Goal: Use online tool/utility: Utilize a website feature to perform a specific function

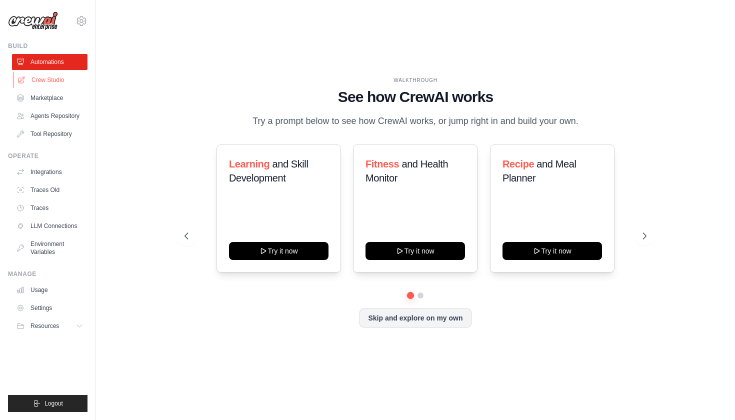
click at [39, 79] on link "Crew Studio" at bounding box center [51, 80] width 76 height 16
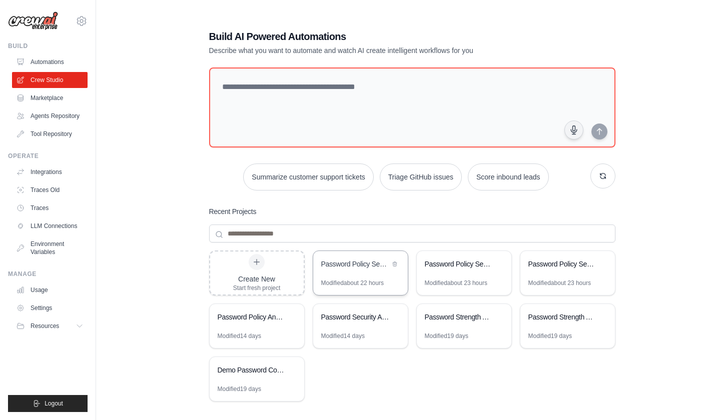
click at [380, 280] on div "Modified about 22 hours" at bounding box center [352, 283] width 63 height 8
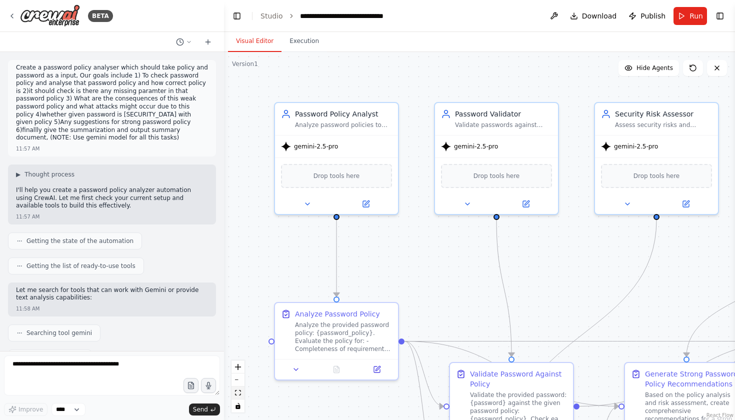
click at [242, 392] on button "fit view" at bounding box center [238, 393] width 13 height 13
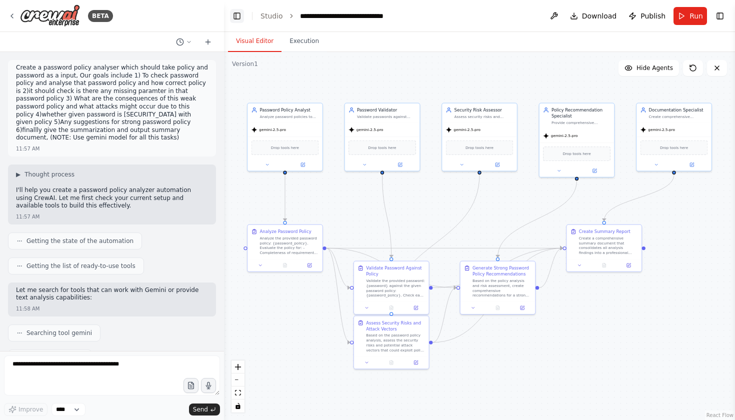
click at [240, 17] on button "Toggle Left Sidebar" at bounding box center [237, 16] width 14 height 14
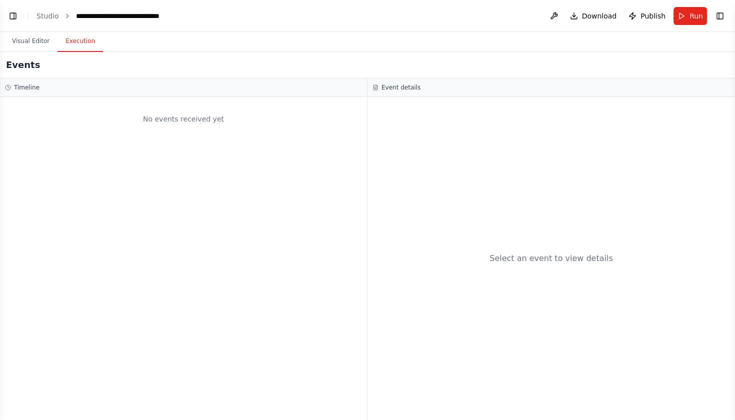
click at [82, 44] on button "Execution" at bounding box center [81, 41] width 46 height 21
click at [24, 41] on button "Visual Editor" at bounding box center [31, 41] width 54 height 21
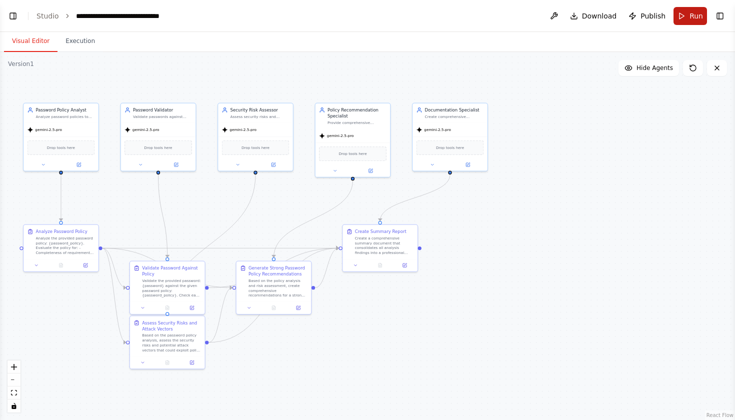
click at [697, 15] on span "Run" at bounding box center [697, 16] width 14 height 10
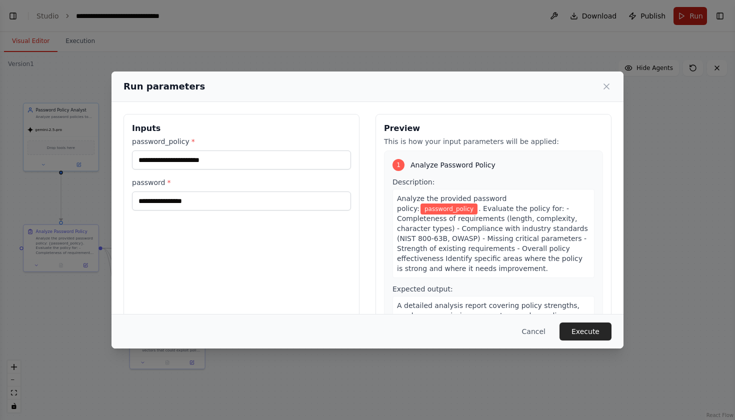
type input "**********"
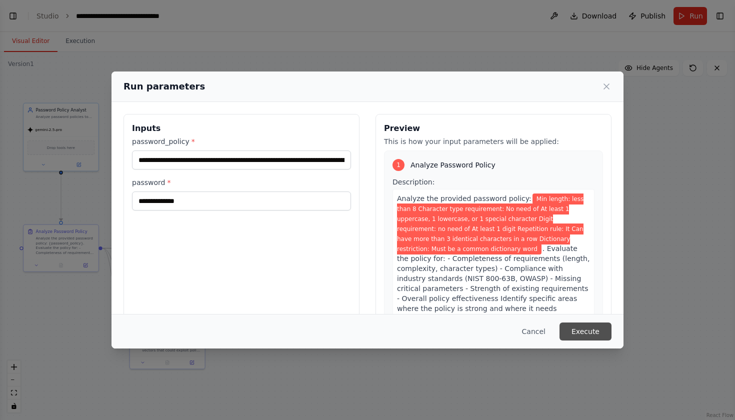
click at [580, 332] on button "Execute" at bounding box center [586, 332] width 52 height 18
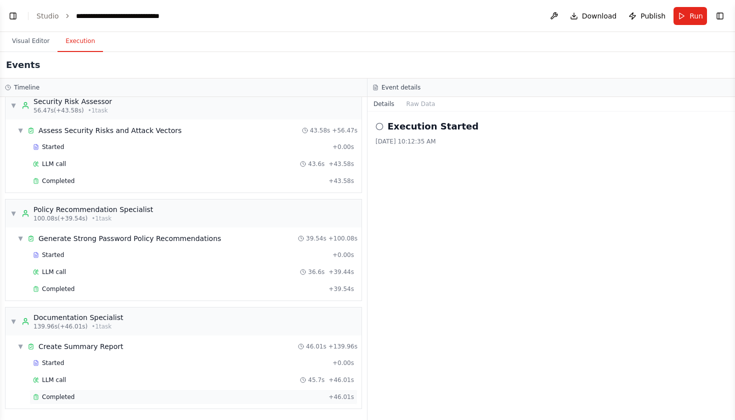
click at [202, 403] on div "Completed + 46.01s" at bounding box center [194, 397] width 328 height 15
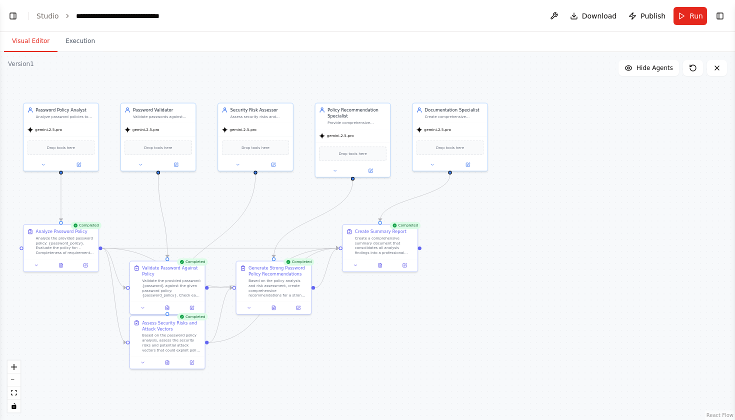
click at [20, 38] on button "Visual Editor" at bounding box center [31, 41] width 54 height 21
click at [13, 16] on button "Toggle Left Sidebar" at bounding box center [13, 16] width 14 height 14
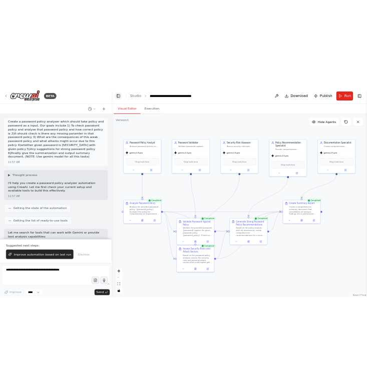
scroll to position [1630, 0]
